Goal: Task Accomplishment & Management: Manage account settings

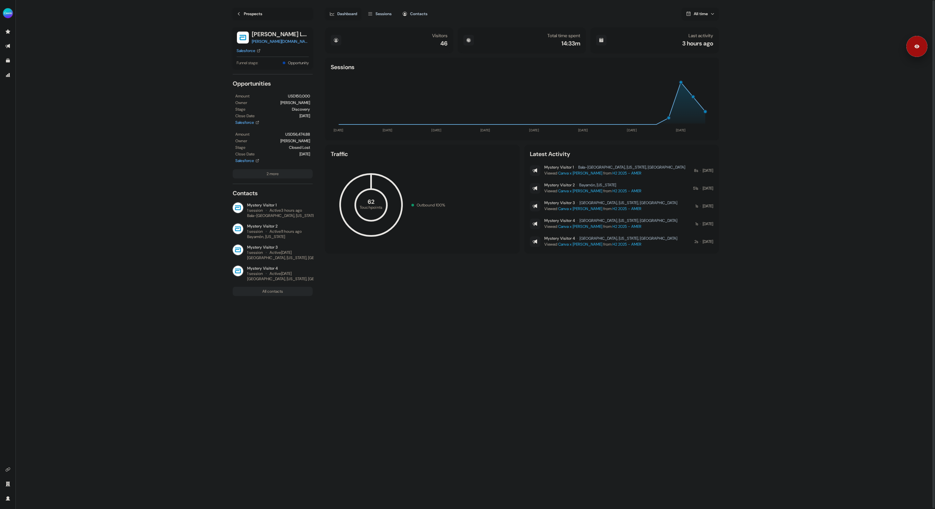
click at [255, 12] on div "Prospects" at bounding box center [253, 14] width 18 height 7
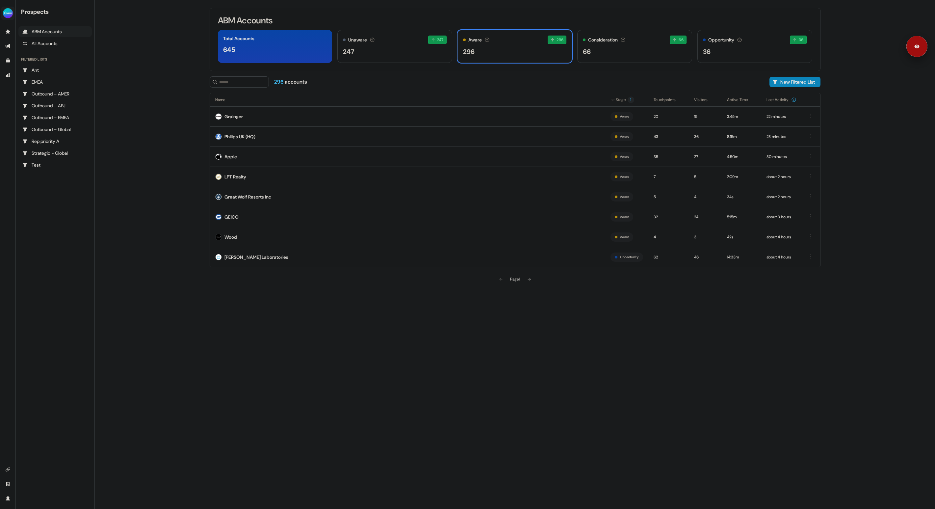
click at [8, 15] on img "side nav menu" at bounding box center [8, 13] width 11 height 11
click at [25, 53] on div "Logout" at bounding box center [34, 55] width 63 height 12
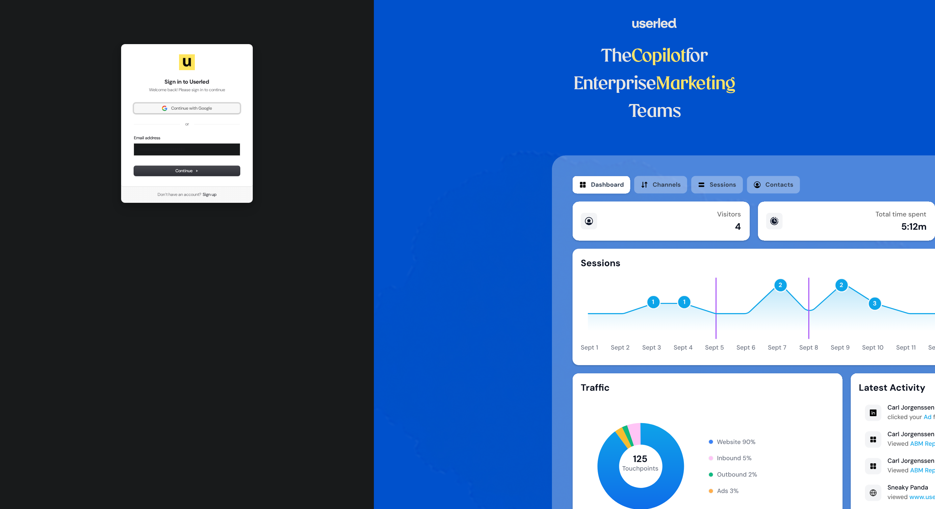
click at [191, 112] on button "Continue with Google" at bounding box center [187, 108] width 106 height 10
